Goal: Information Seeking & Learning: Learn about a topic

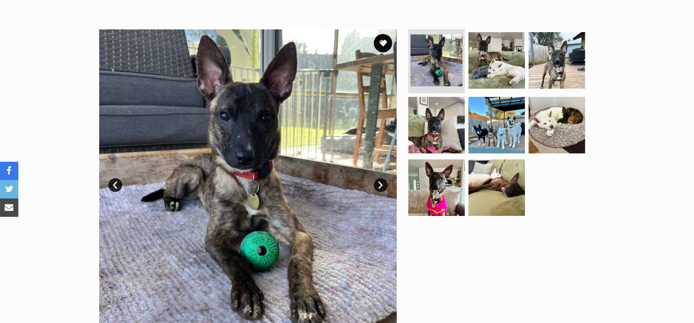
scroll to position [162, 0]
click at [379, 190] on link "Next" at bounding box center [381, 185] width 14 height 14
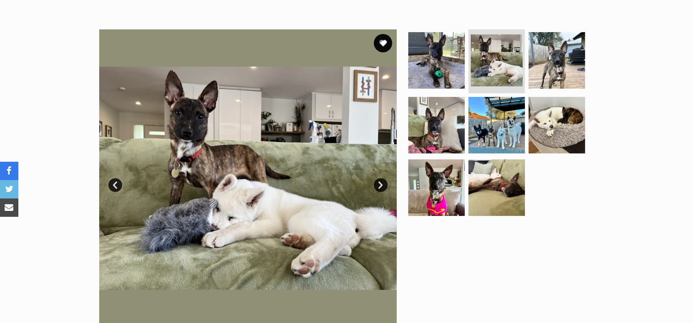
click at [381, 189] on link "Next" at bounding box center [381, 185] width 14 height 14
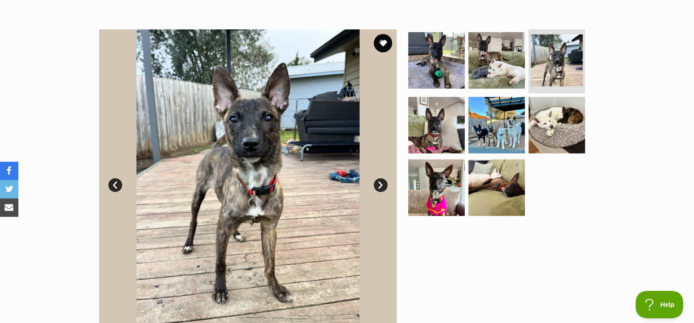
click at [381, 189] on link "Next" at bounding box center [381, 185] width 14 height 14
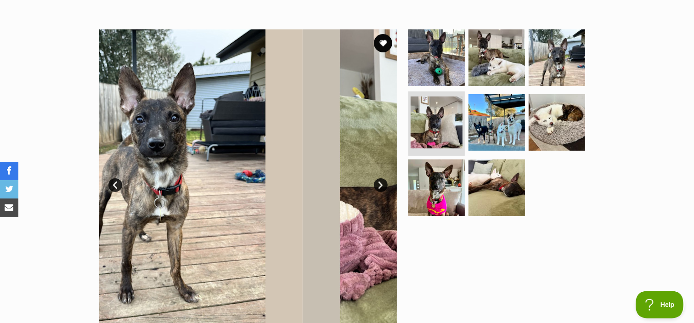
scroll to position [0, 0]
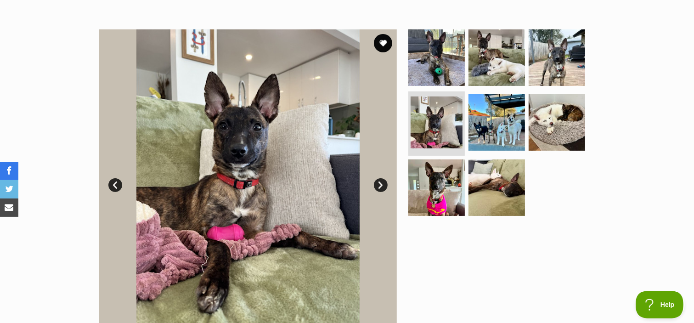
click at [380, 188] on link "Next" at bounding box center [381, 185] width 14 height 14
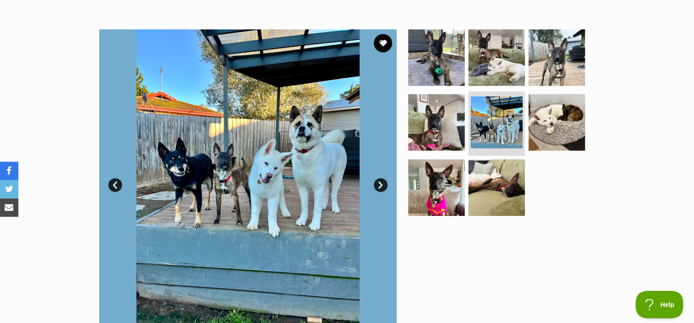
click at [381, 190] on link "Next" at bounding box center [381, 185] width 14 height 14
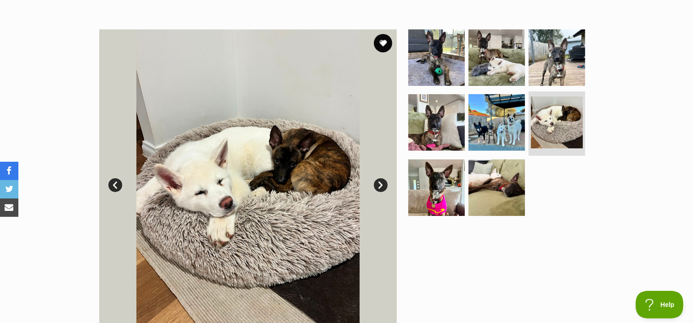
click at [381, 190] on link "Next" at bounding box center [381, 185] width 14 height 14
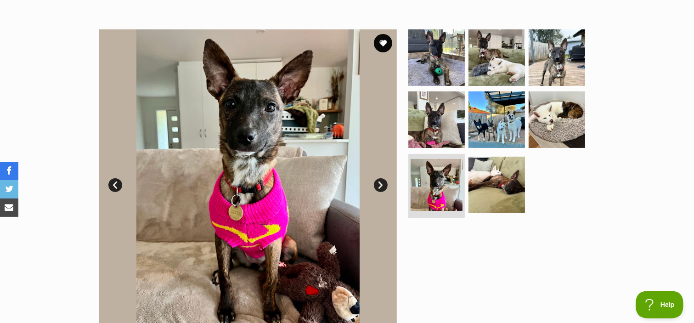
click at [380, 188] on link "Next" at bounding box center [381, 185] width 14 height 14
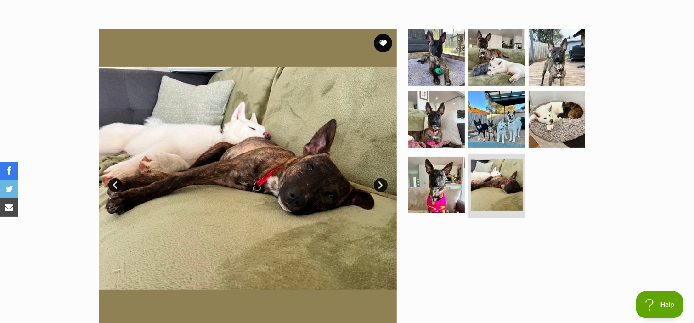
click at [379, 188] on link "Next" at bounding box center [381, 185] width 14 height 14
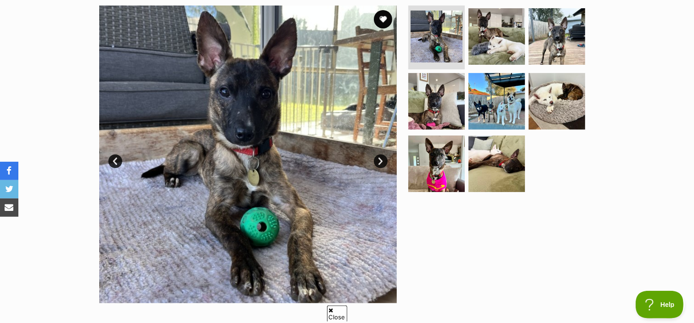
scroll to position [162, 0]
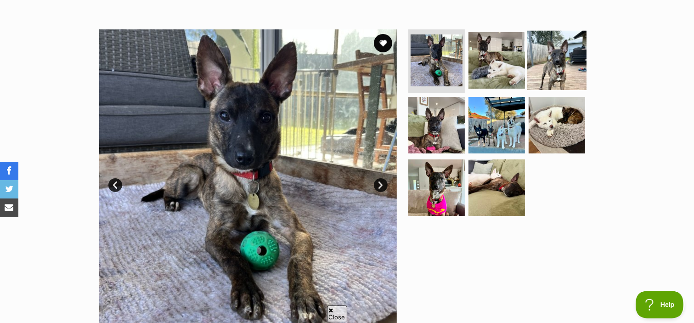
click at [559, 62] on img at bounding box center [556, 59] width 59 height 59
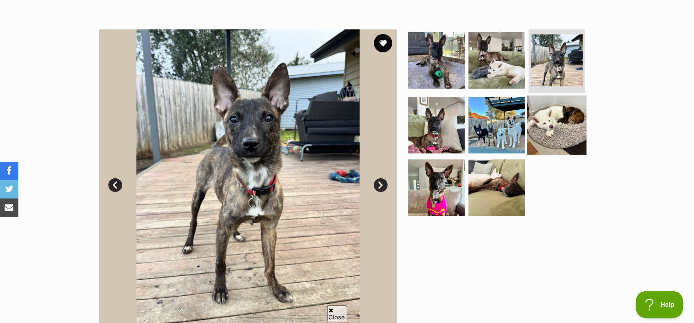
click at [545, 113] on img at bounding box center [556, 125] width 59 height 59
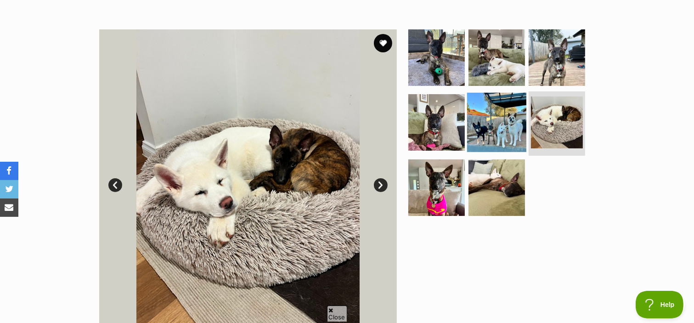
click at [500, 123] on img at bounding box center [496, 122] width 59 height 59
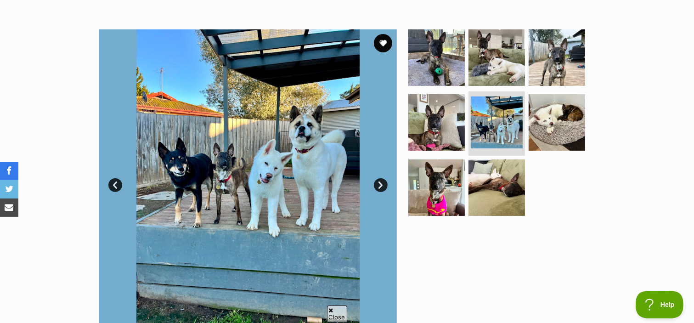
click at [112, 188] on link "Prev" at bounding box center [115, 185] width 14 height 14
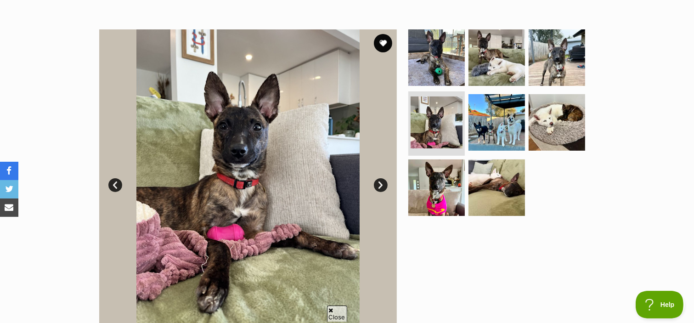
click at [122, 188] on img at bounding box center [248, 178] width 298 height 298
click at [115, 190] on link "Prev" at bounding box center [115, 185] width 14 height 14
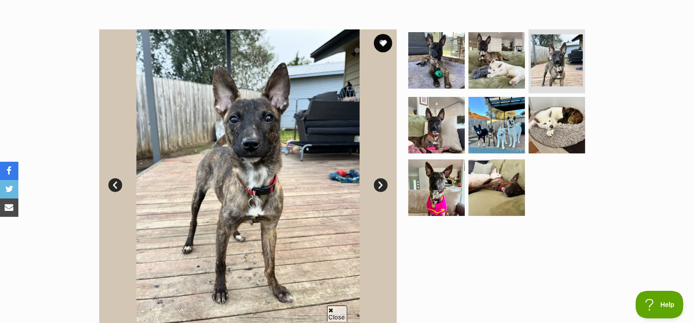
click at [113, 188] on link "Prev" at bounding box center [115, 185] width 14 height 14
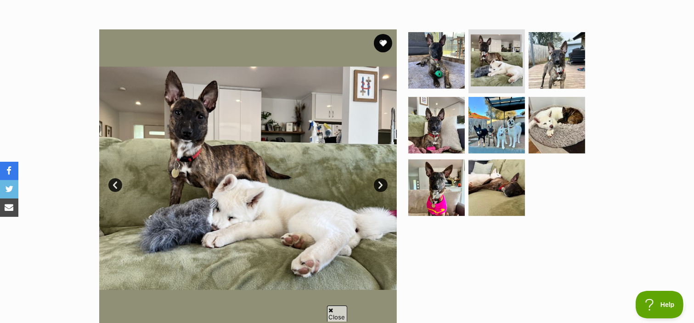
click at [115, 188] on link "Prev" at bounding box center [115, 185] width 14 height 14
